Goal: Task Accomplishment & Management: Manage account settings

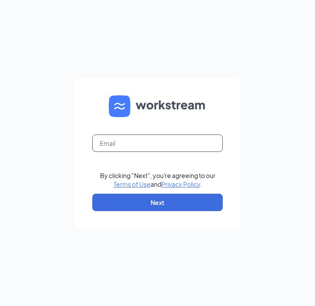
click at [117, 146] on input "text" at bounding box center [157, 142] width 130 height 17
click at [0, 305] on nordpass-autofill-portal at bounding box center [0, 306] width 0 height 0
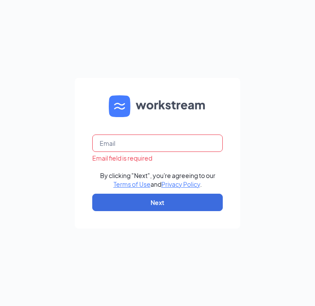
type input "priscilla.mendoza@cfafranchisee.com"
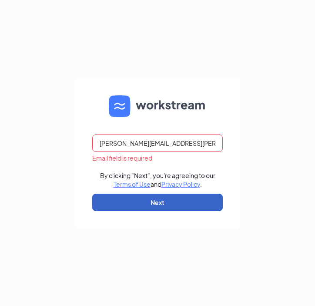
click at [165, 202] on button "Next" at bounding box center [157, 202] width 130 height 17
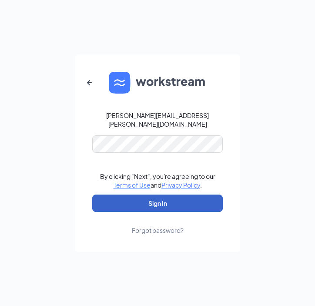
click at [163, 200] on button "Sign In" at bounding box center [157, 202] width 130 height 17
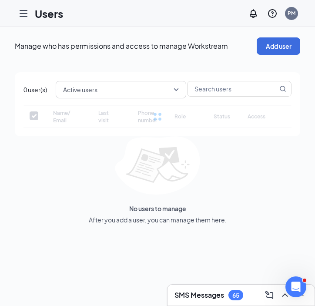
checkbox input "false"
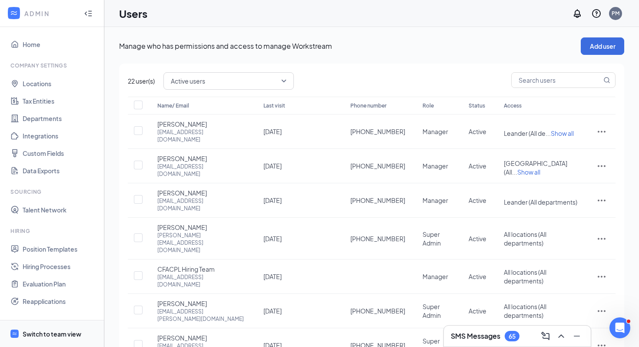
click at [40, 305] on div "Switch to team view" at bounding box center [52, 333] width 59 height 9
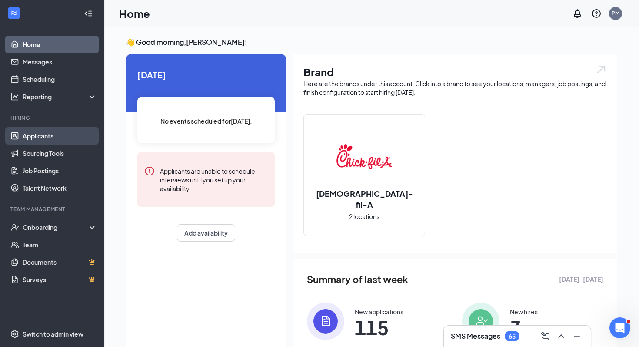
click at [50, 137] on link "Applicants" at bounding box center [60, 135] width 74 height 17
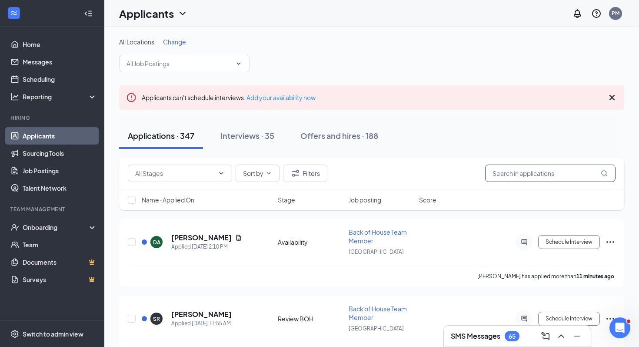
click at [314, 172] on input "text" at bounding box center [550, 172] width 130 height 17
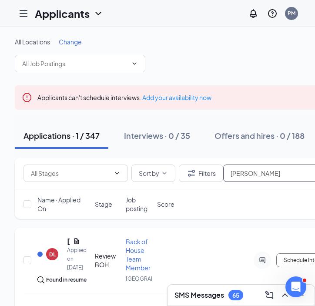
type input "[PERSON_NAME]"
drag, startPoint x: 254, startPoint y: 178, endPoint x: 214, endPoint y: 167, distance: 41.5
click at [214, 167] on div "Sort by [PERSON_NAME]" at bounding box center [188, 172] width 330 height 17
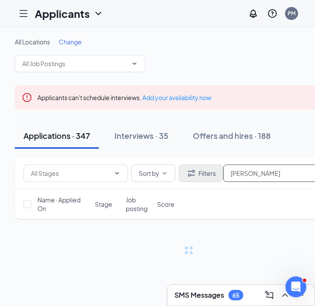
type input "[PERSON_NAME]"
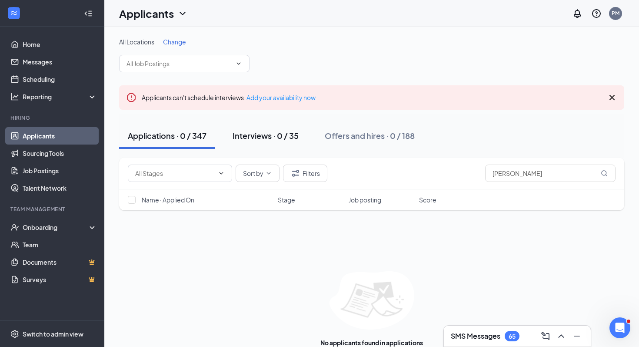
click at [276, 137] on div "Interviews · 0 / 35" at bounding box center [266, 135] width 66 height 11
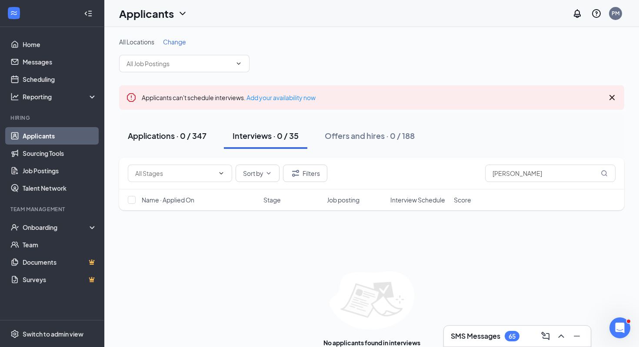
click at [176, 135] on div "Applications · 0 / 347" at bounding box center [167, 135] width 79 height 11
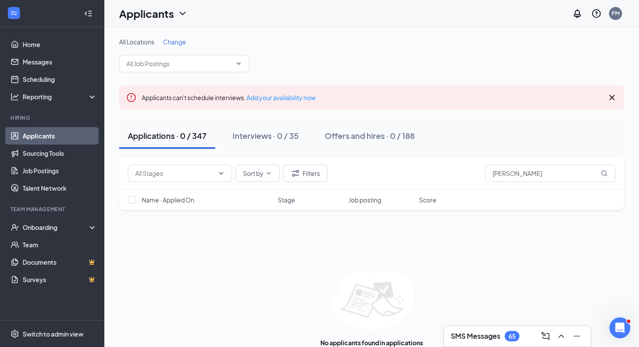
click at [165, 139] on div "Applications · 0 / 347" at bounding box center [167, 135] width 79 height 11
click at [269, 174] on icon "ChevronDown" at bounding box center [269, 173] width 4 height 2
click at [297, 175] on icon "Filter" at bounding box center [295, 173] width 7 height 7
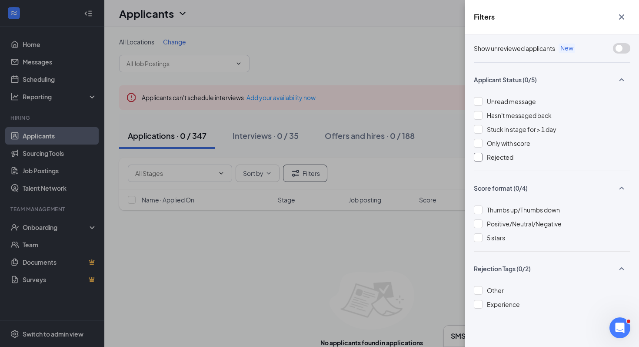
click at [314, 158] on div at bounding box center [478, 157] width 9 height 9
click at [314, 269] on div "Filters Show unreviewed applicants New Applicant Status (1/5) Unread message Ha…" at bounding box center [319, 173] width 639 height 347
click at [314, 16] on icon "Cross" at bounding box center [621, 16] width 5 height 5
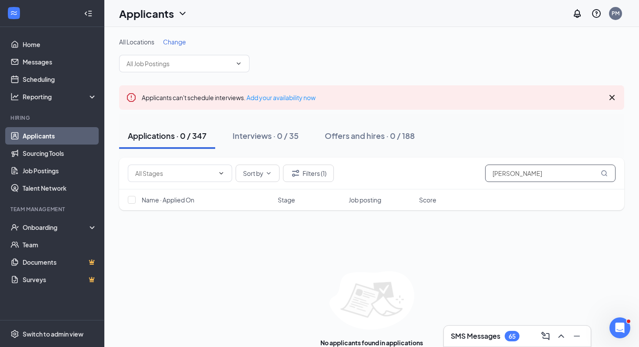
click at [314, 175] on input "[PERSON_NAME]" at bounding box center [550, 172] width 130 height 17
click at [314, 173] on button "Filters (1)" at bounding box center [308, 172] width 51 height 17
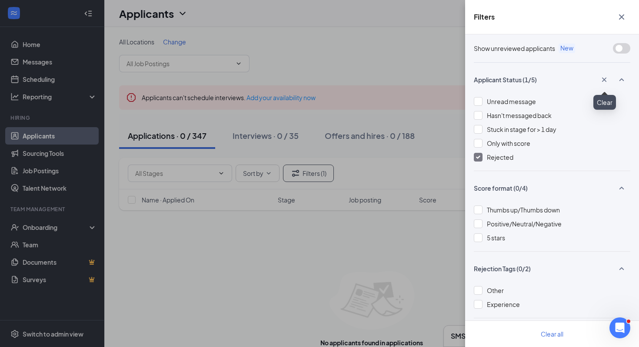
click at [314, 79] on icon "Cross" at bounding box center [604, 79] width 9 height 9
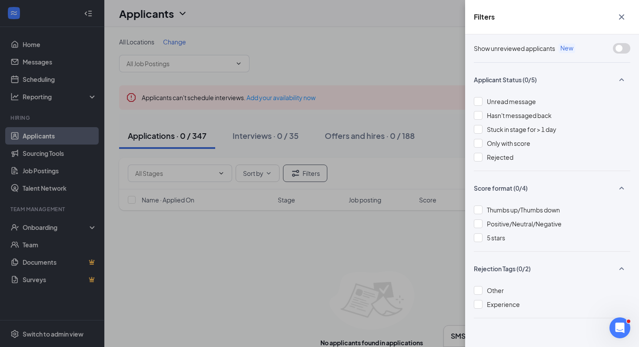
click at [277, 248] on div "Filters Show unreviewed applicants New Applicant Status (0/5) Unread message Ha…" at bounding box center [319, 173] width 639 height 347
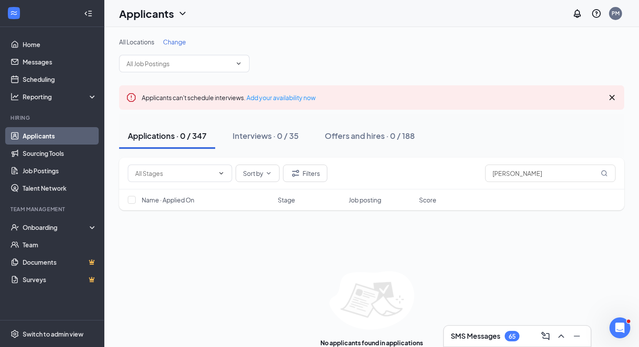
click at [153, 140] on div "Applications · 0 / 347" at bounding box center [167, 135] width 79 height 11
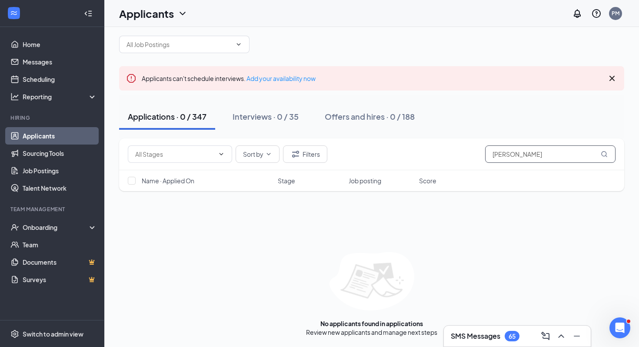
drag, startPoint x: 548, startPoint y: 156, endPoint x: 429, endPoint y: 154, distance: 118.7
click at [314, 153] on div "Sort by [PERSON_NAME]" at bounding box center [372, 153] width 488 height 17
type input "[PERSON_NAME]"
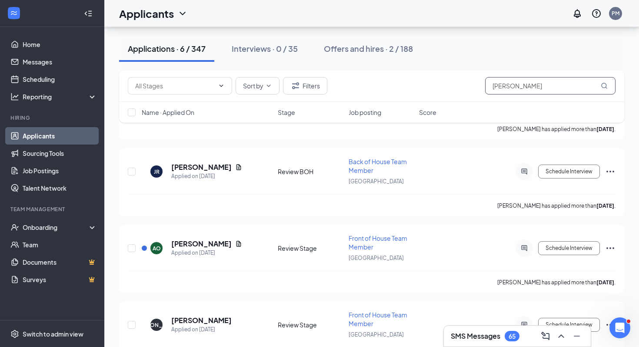
scroll to position [329, 0]
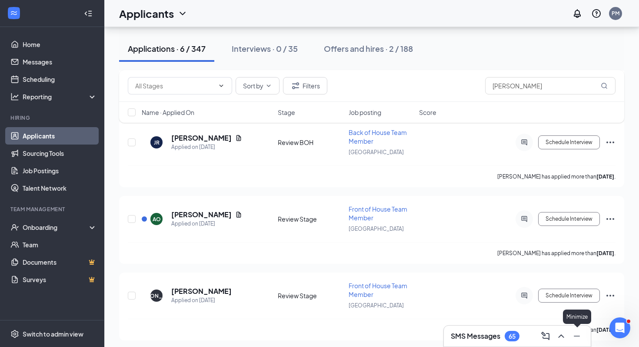
click at [314, 305] on icon "Minimize" at bounding box center [577, 336] width 10 height 10
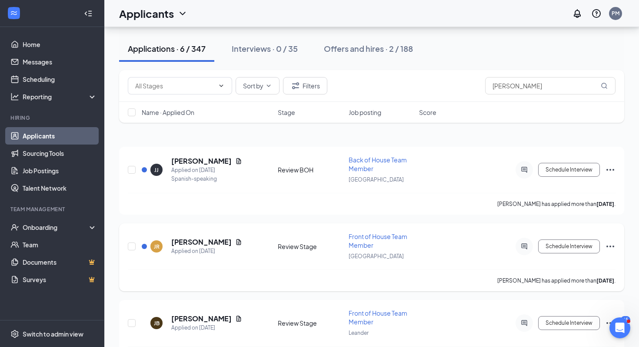
scroll to position [67, 0]
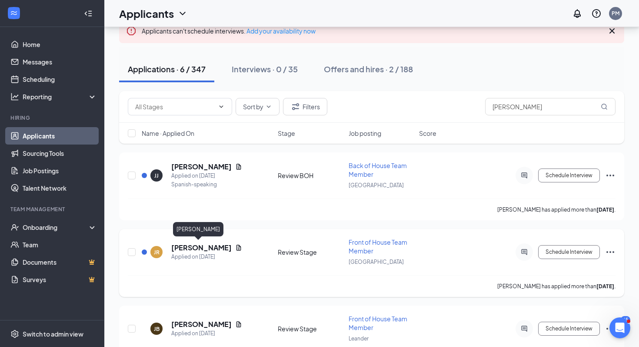
click at [186, 248] on h5 "[PERSON_NAME]" at bounding box center [201, 248] width 60 height 10
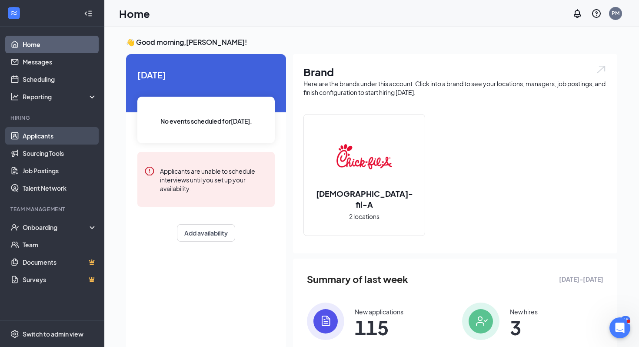
click at [40, 138] on link "Applicants" at bounding box center [60, 135] width 74 height 17
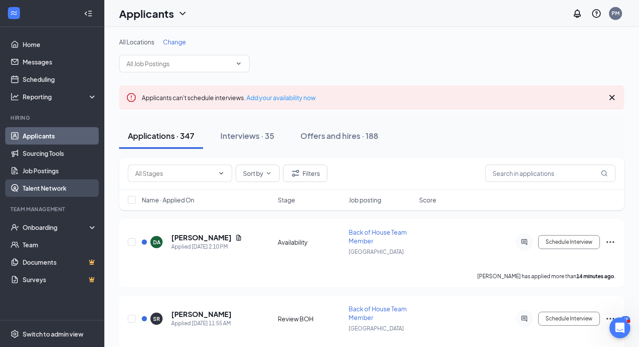
click at [43, 190] on link "Talent Network" at bounding box center [60, 187] width 74 height 17
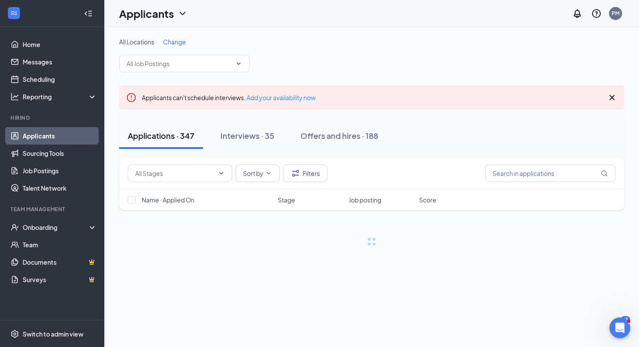
click at [181, 13] on icon "ChevronDown" at bounding box center [183, 13] width 6 height 3
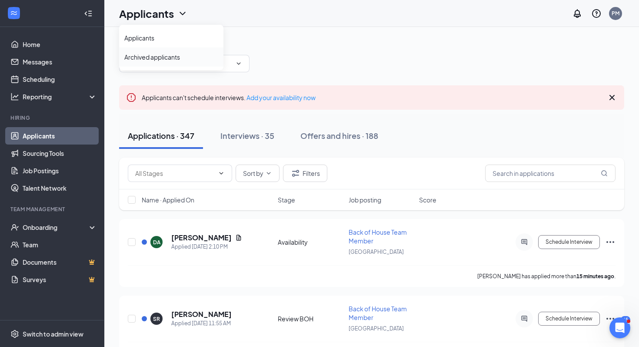
click at [149, 58] on link "Archived applicants" at bounding box center [171, 57] width 94 height 9
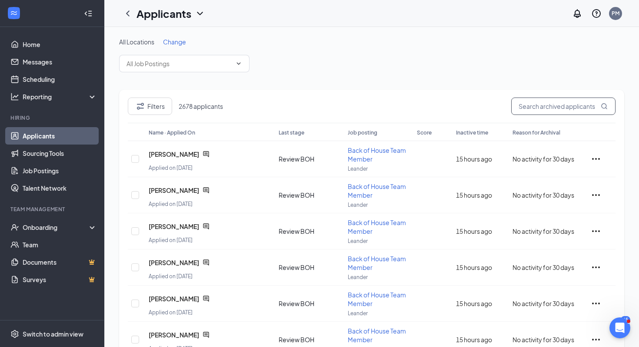
click at [536, 107] on input "text" at bounding box center [563, 105] width 104 height 17
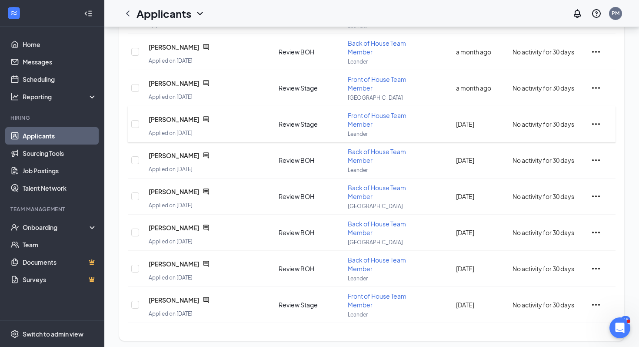
scroll to position [200, 0]
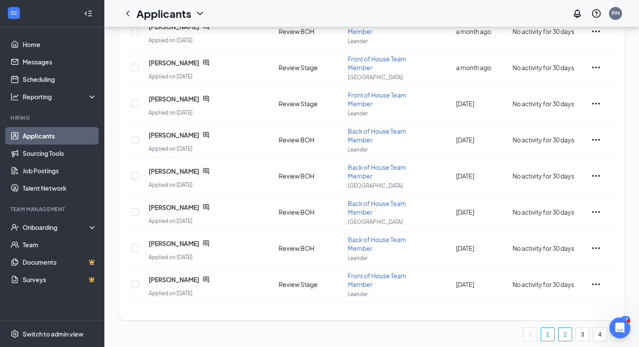
click at [565, 331] on link "2" at bounding box center [565, 333] width 13 height 13
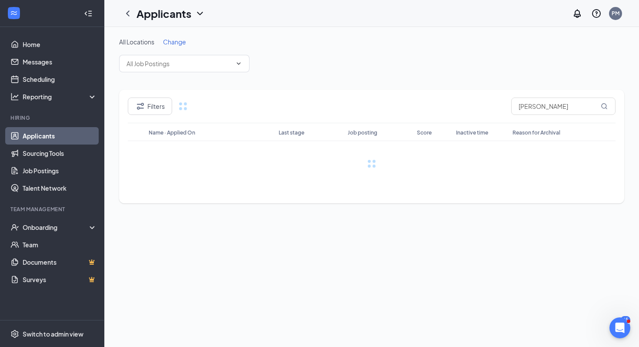
scroll to position [0, 0]
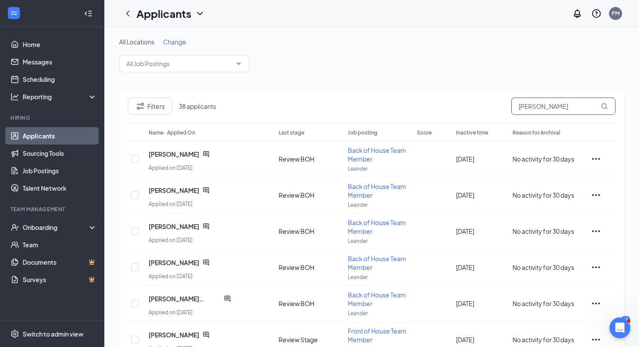
click at [538, 106] on input "jose" at bounding box center [563, 105] width 104 height 17
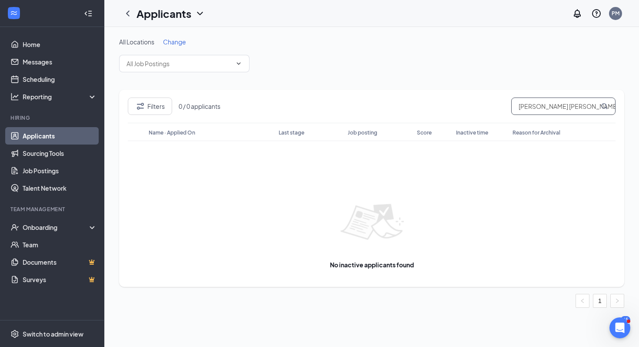
drag, startPoint x: 581, startPoint y: 107, endPoint x: 491, endPoint y: 104, distance: 90.1
click at [491, 104] on div "Filters 0 / 0 applicants jose marquez robles" at bounding box center [372, 109] width 488 height 25
drag, startPoint x: 548, startPoint y: 109, endPoint x: 498, endPoint y: 110, distance: 49.6
click at [498, 110] on div "Filters 4 applicants marquez" at bounding box center [372, 109] width 488 height 25
type input "m"
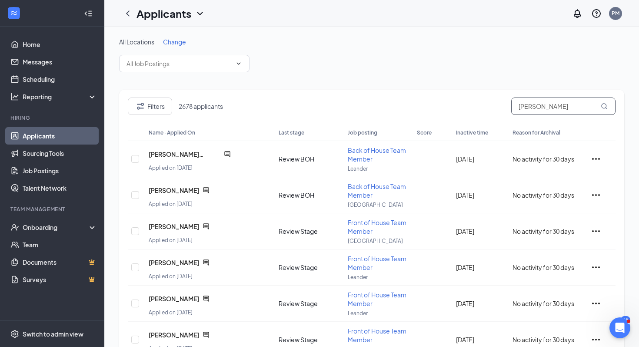
type input "[PERSON_NAME]"
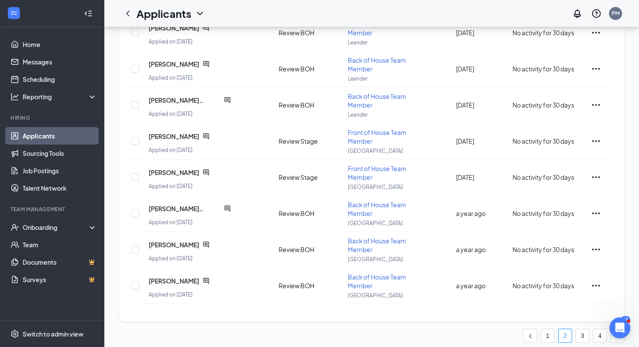
scroll to position [200, 0]
click at [583, 329] on link "3" at bounding box center [582, 333] width 13 height 13
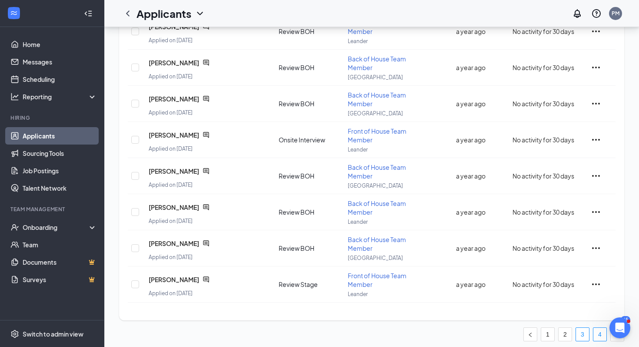
click at [602, 329] on link "4" at bounding box center [600, 333] width 13 height 13
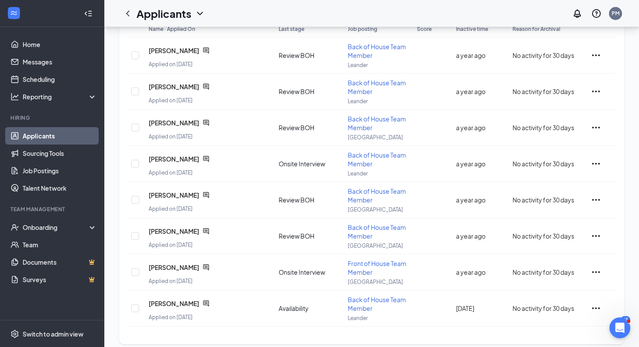
scroll to position [128, 0]
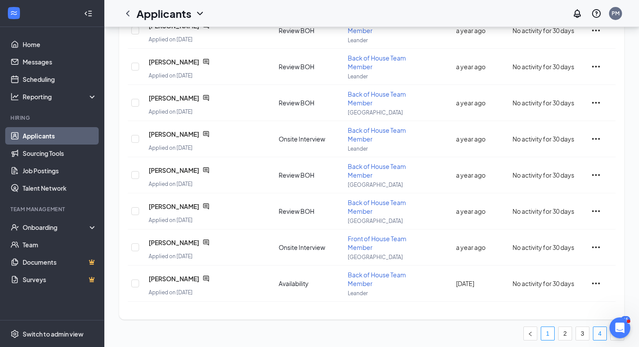
click at [548, 330] on link "1" at bounding box center [547, 333] width 13 height 13
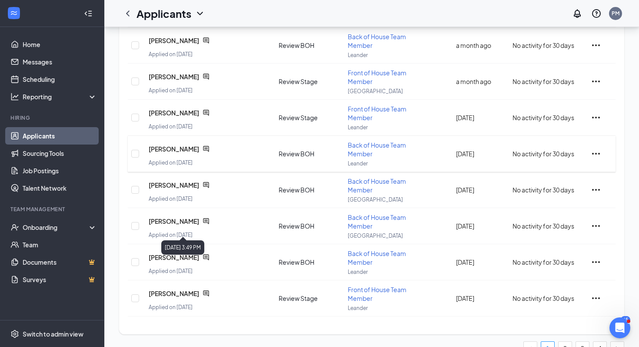
scroll to position [200, 0]
